Goal: Information Seeking & Learning: Find specific fact

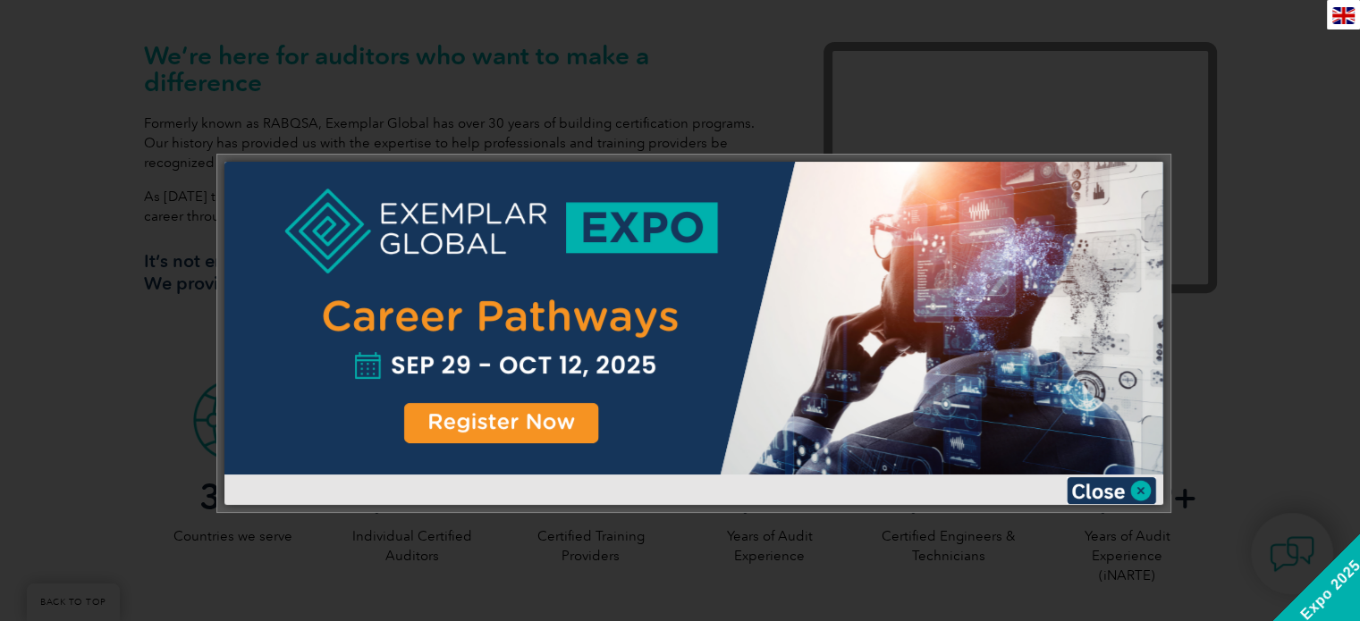
scroll to position [612, 0]
click at [1141, 488] on img at bounding box center [1111, 490] width 89 height 27
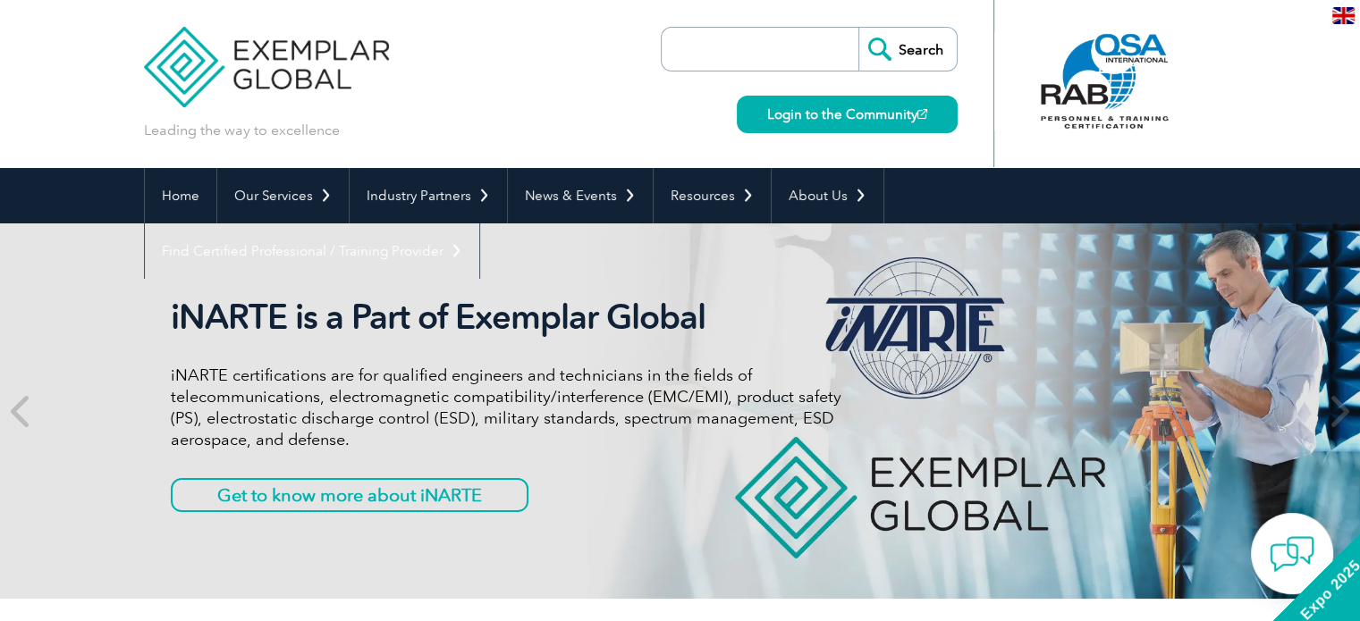
scroll to position [0, 0]
click at [728, 52] on input "search" at bounding box center [765, 49] width 188 height 43
type input "42001"
click at [858, 28] on input "Search" at bounding box center [907, 49] width 98 height 43
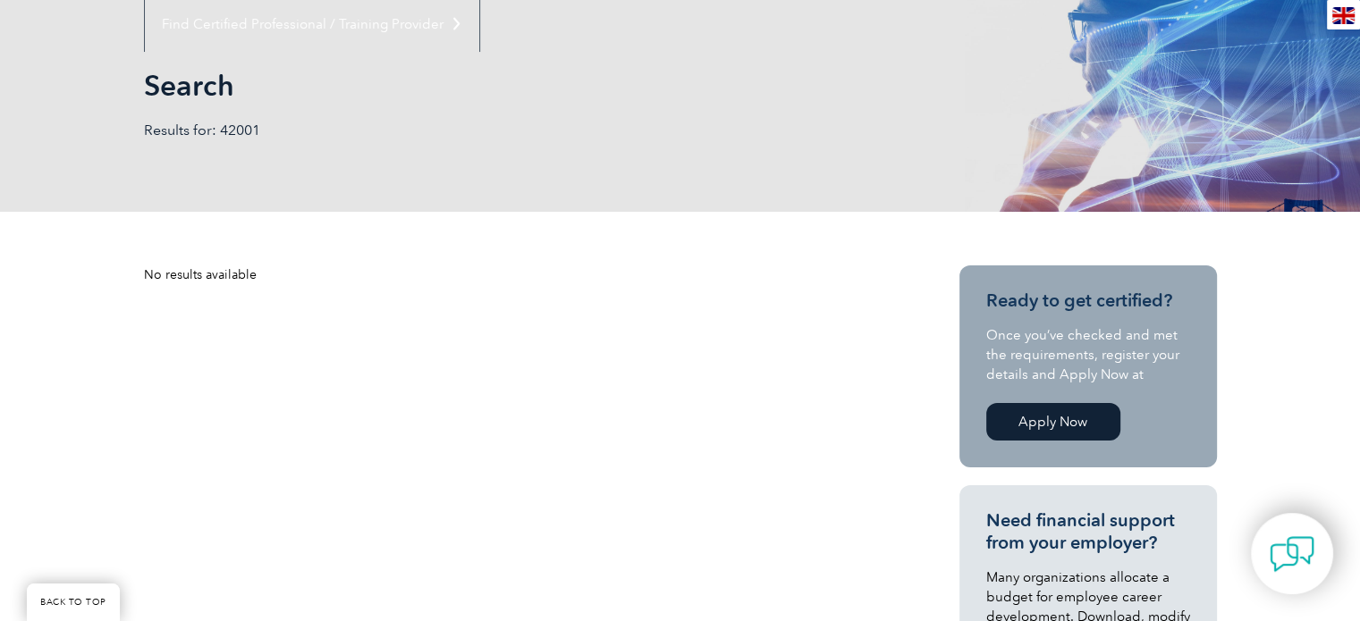
scroll to position [232, 0]
